Goal: Check status: Check status

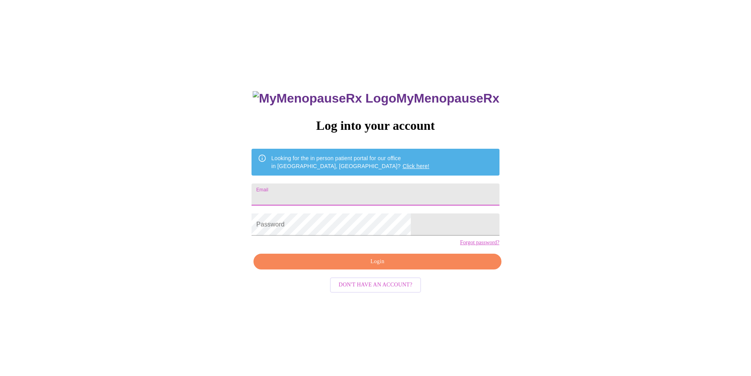
click at [366, 191] on input "Email" at bounding box center [376, 194] width 248 height 22
type input "[EMAIL_ADDRESS][DOMAIN_NAME]"
click at [372, 267] on span "Login" at bounding box center [378, 262] width 230 height 10
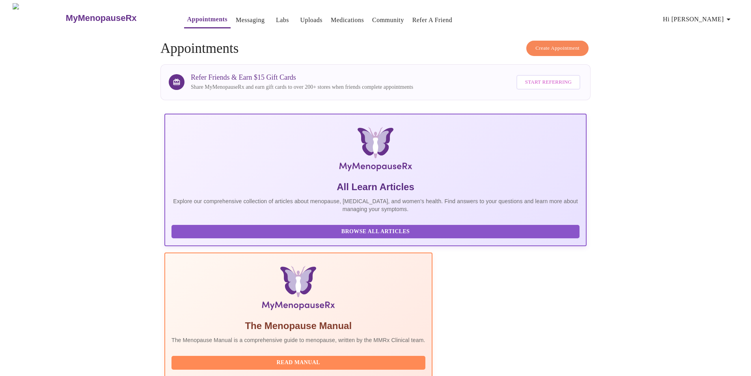
click at [276, 20] on link "Labs" at bounding box center [282, 20] width 13 height 11
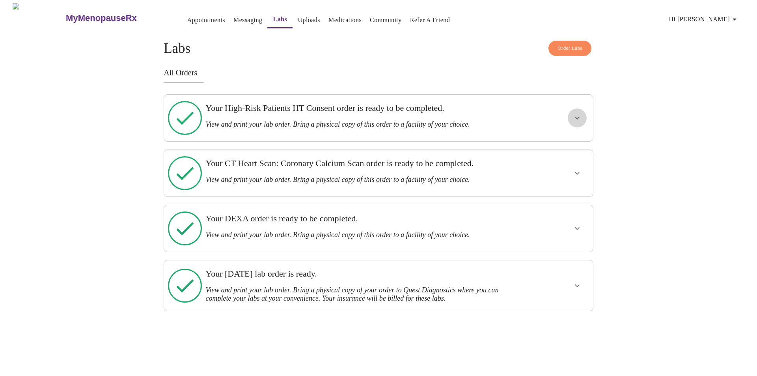
click at [581, 113] on icon "show more" at bounding box center [577, 117] width 9 height 9
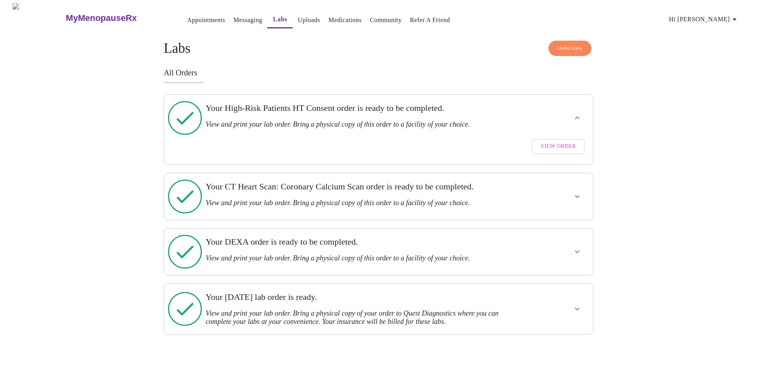
click at [547, 142] on span "View Order" at bounding box center [558, 147] width 35 height 10
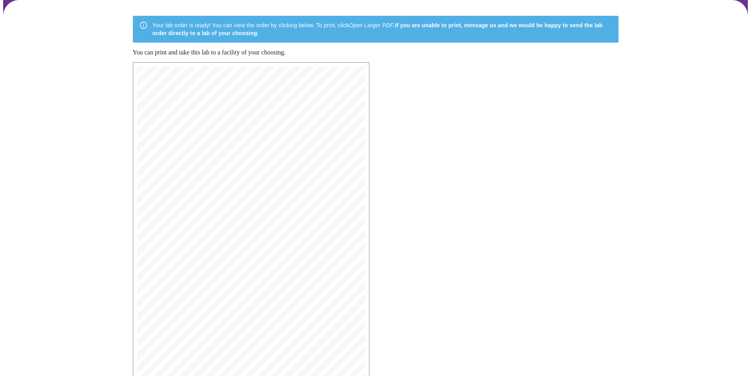
scroll to position [134, 0]
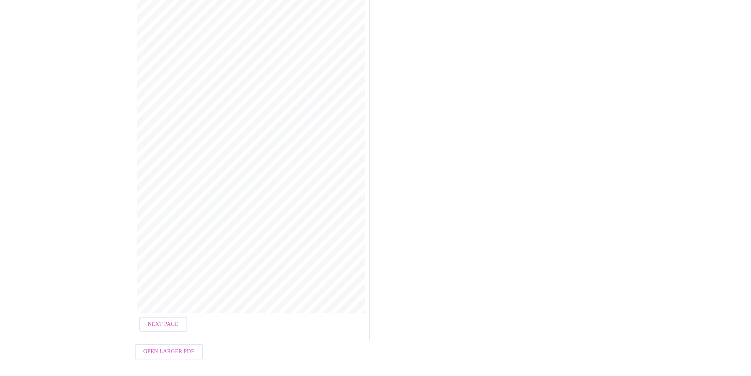
click at [161, 349] on span "Open Larger PDF" at bounding box center [169, 352] width 51 height 10
